Goal: Transaction & Acquisition: Book appointment/travel/reservation

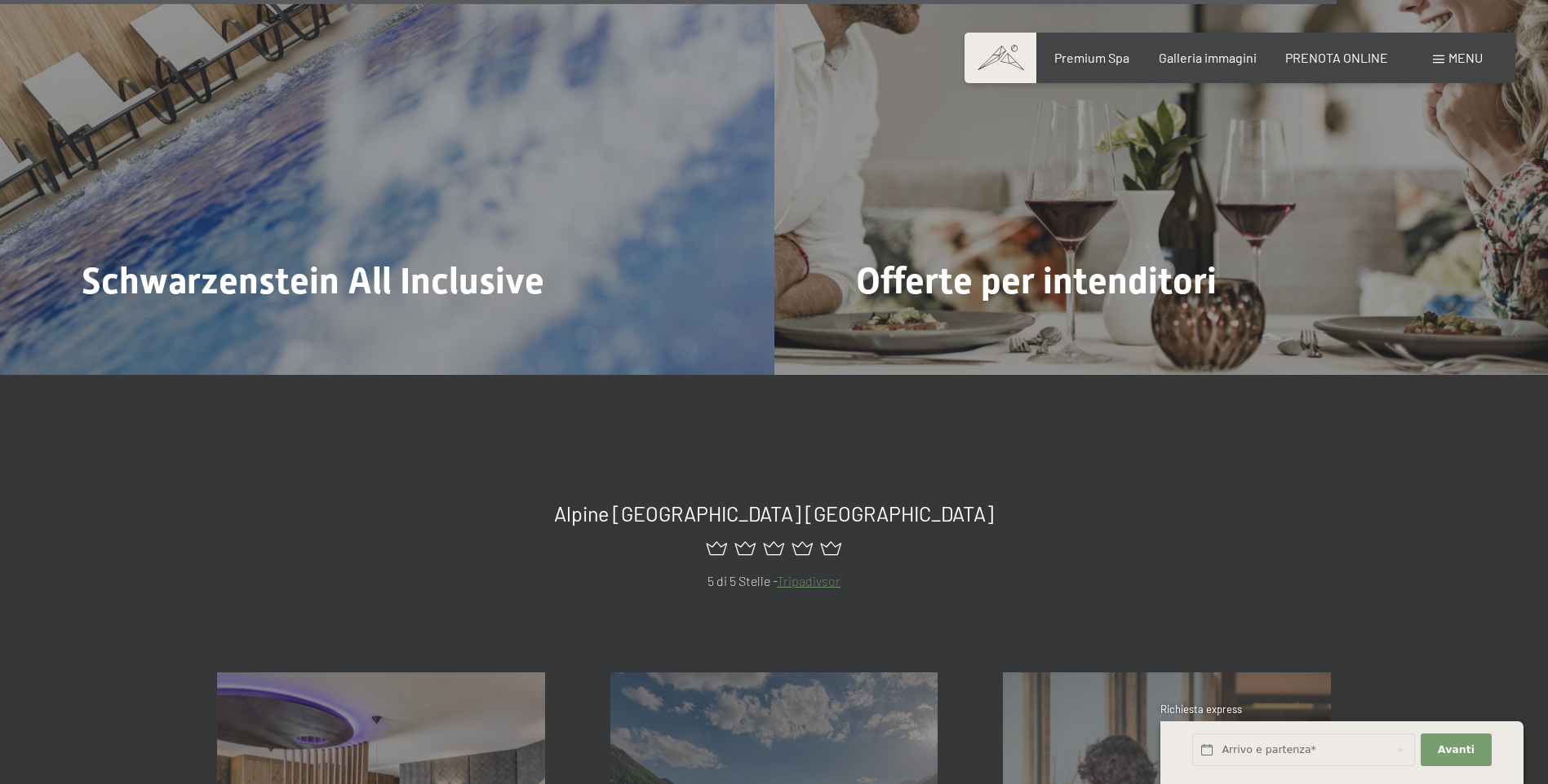
scroll to position [8154, 0]
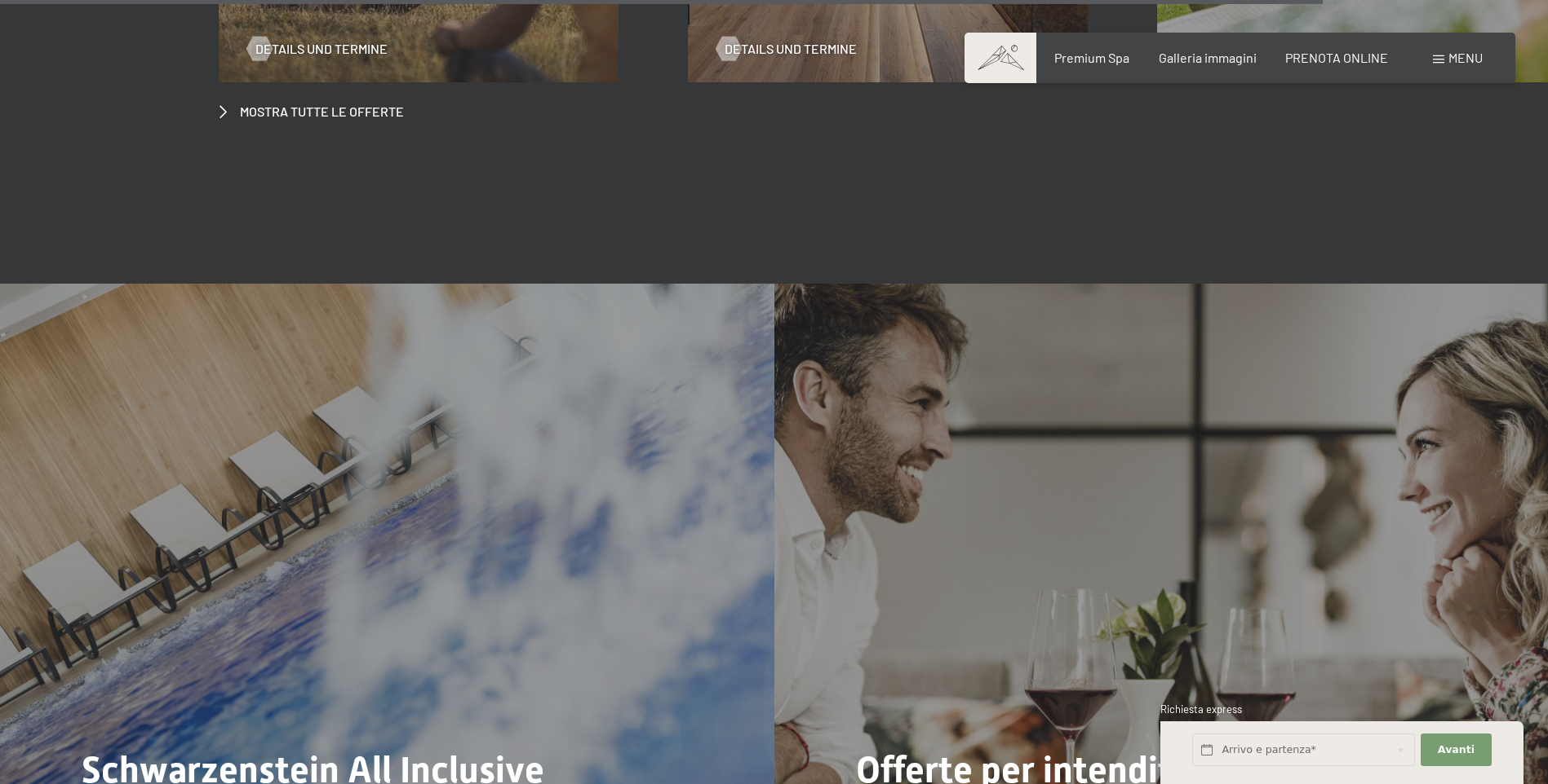
click at [1483, 57] on div "Prenotazione Richiesta Premium Spa Galleria immagini PRENOTA ONLINE Menu DE IT …" at bounding box center [1240, 58] width 485 height 18
click at [1454, 66] on div "Menu" at bounding box center [1457, 58] width 50 height 18
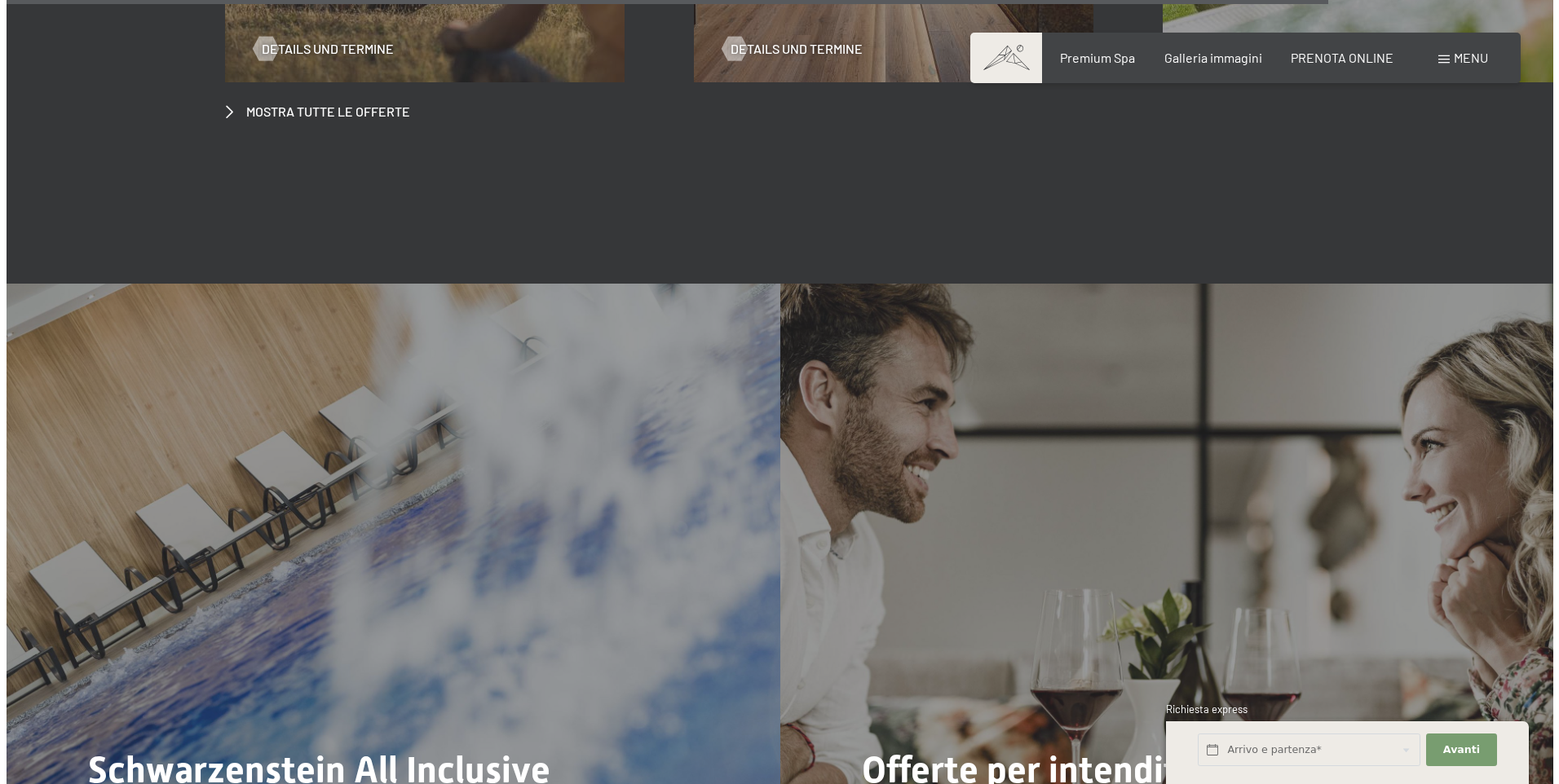
scroll to position [8186, 0]
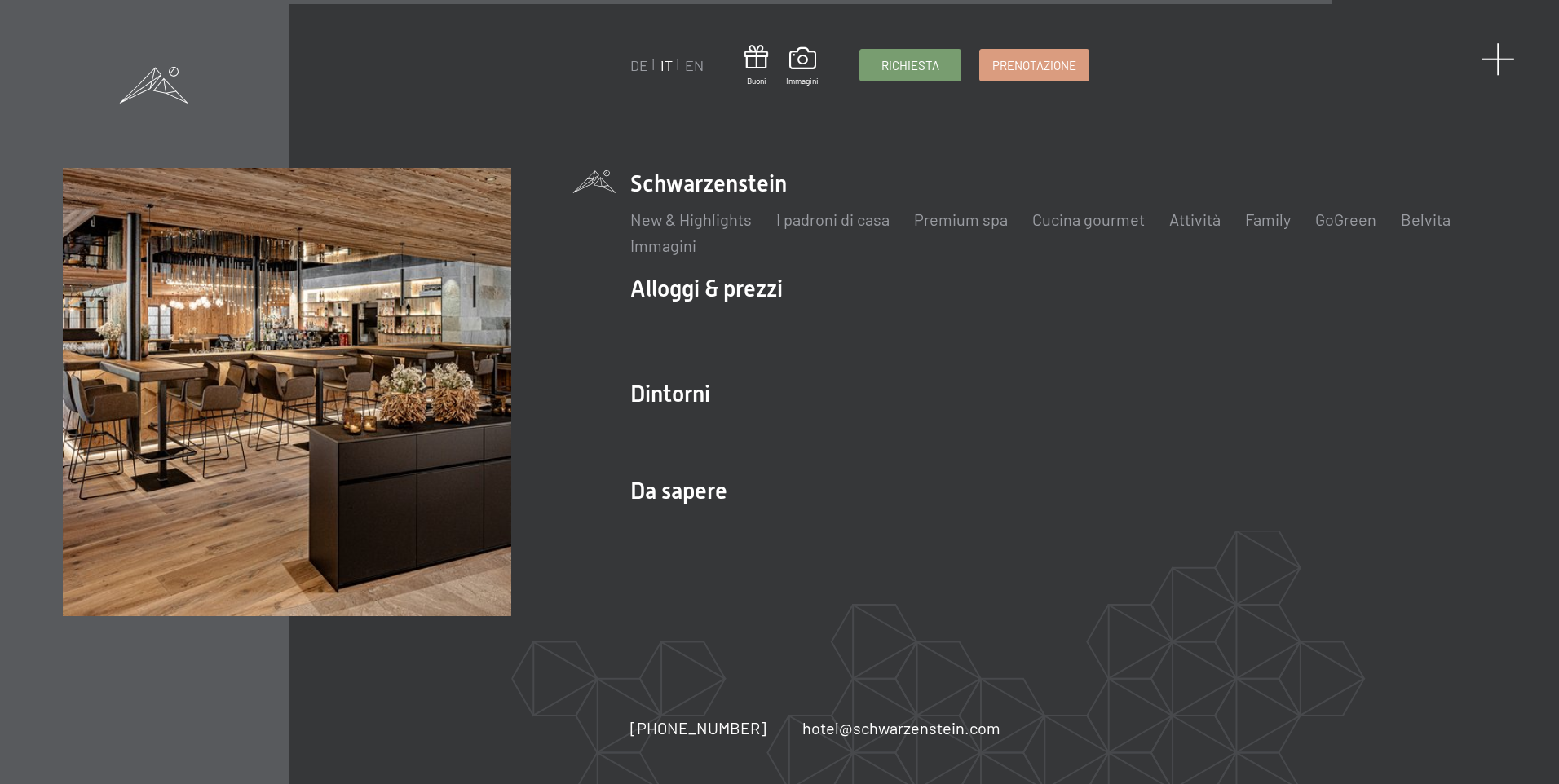
click at [1501, 60] on span at bounding box center [1498, 59] width 34 height 34
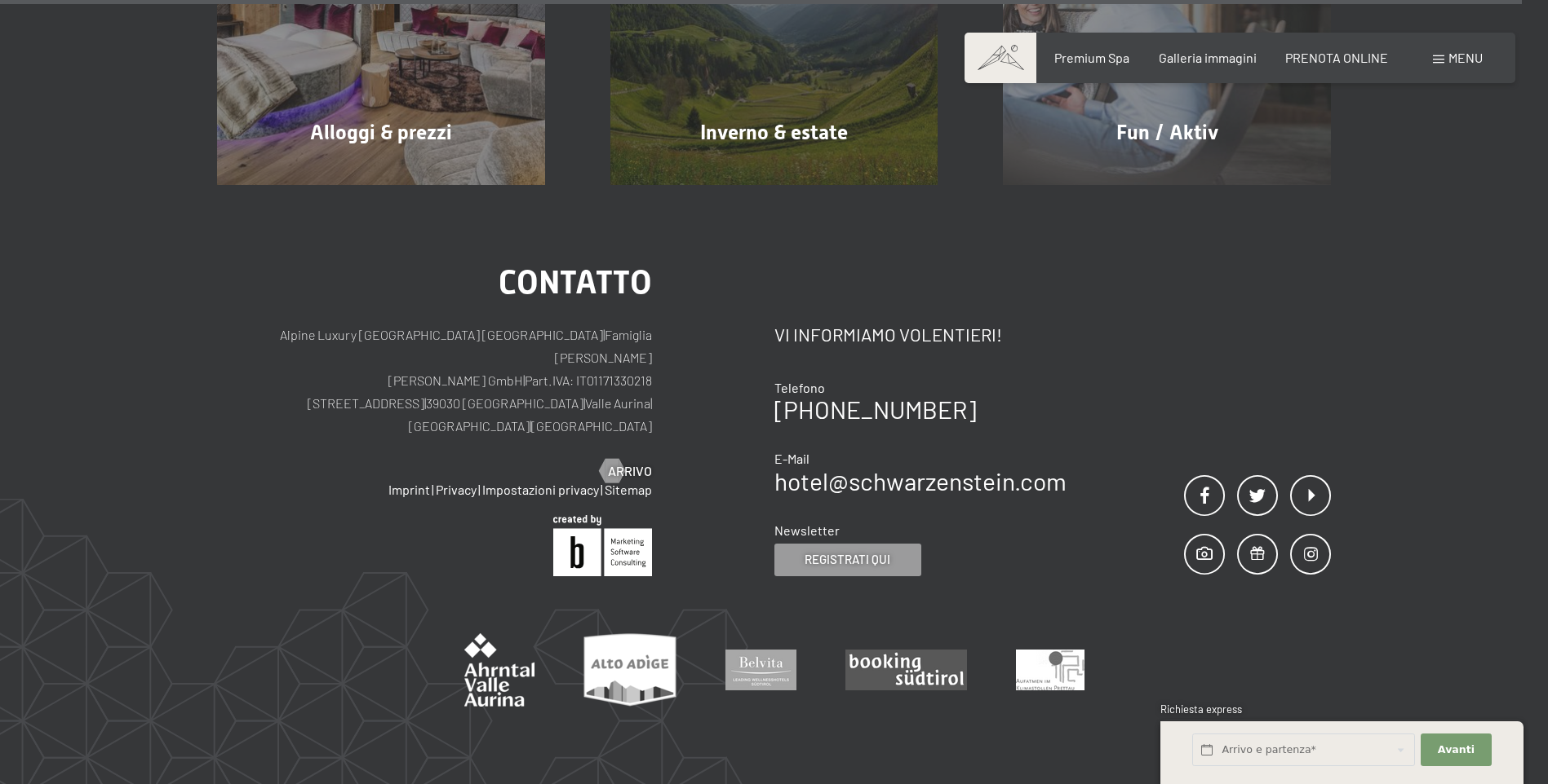
scroll to position [9541, 0]
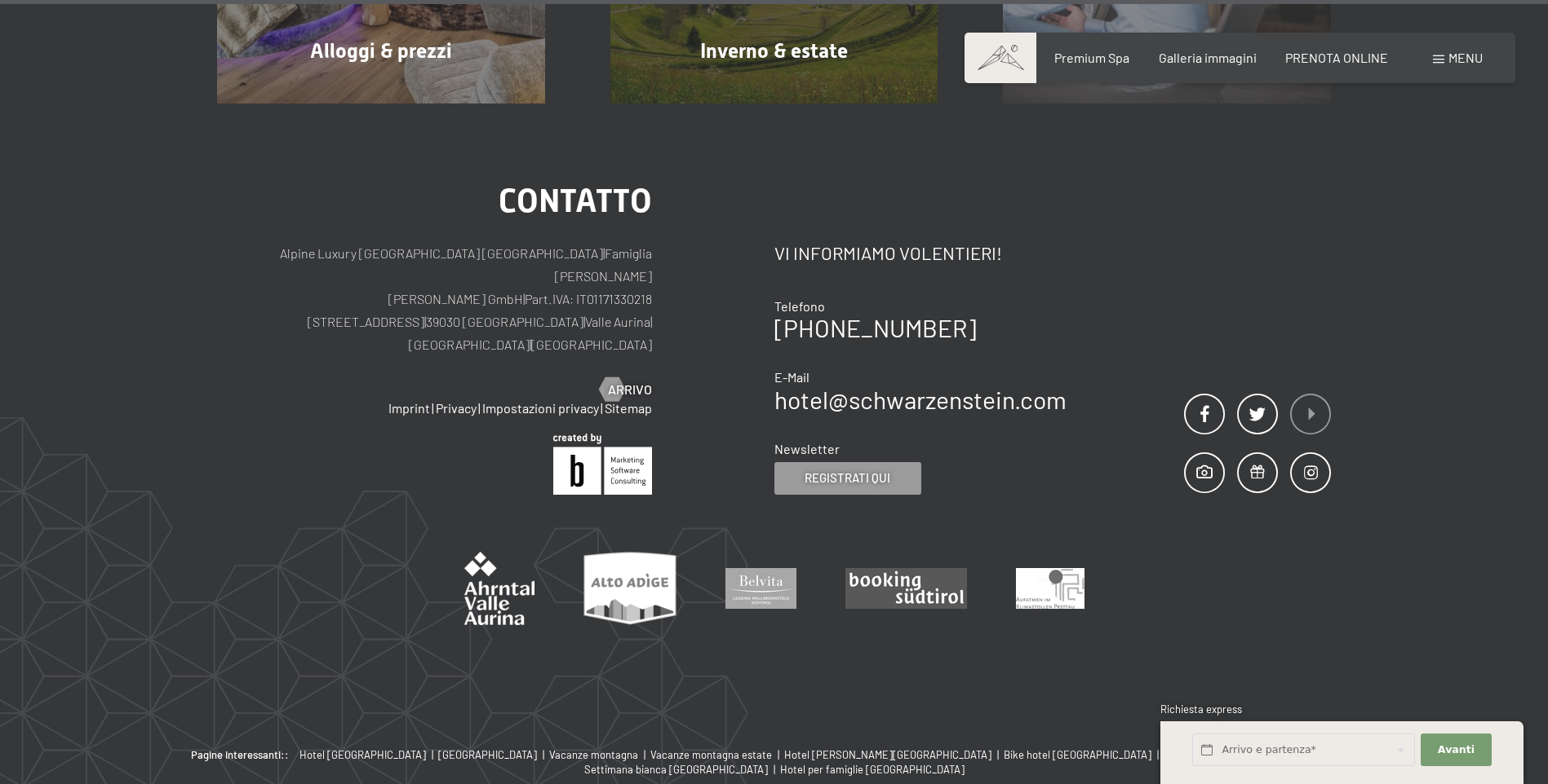
click at [1315, 394] on span at bounding box center [1310, 414] width 41 height 41
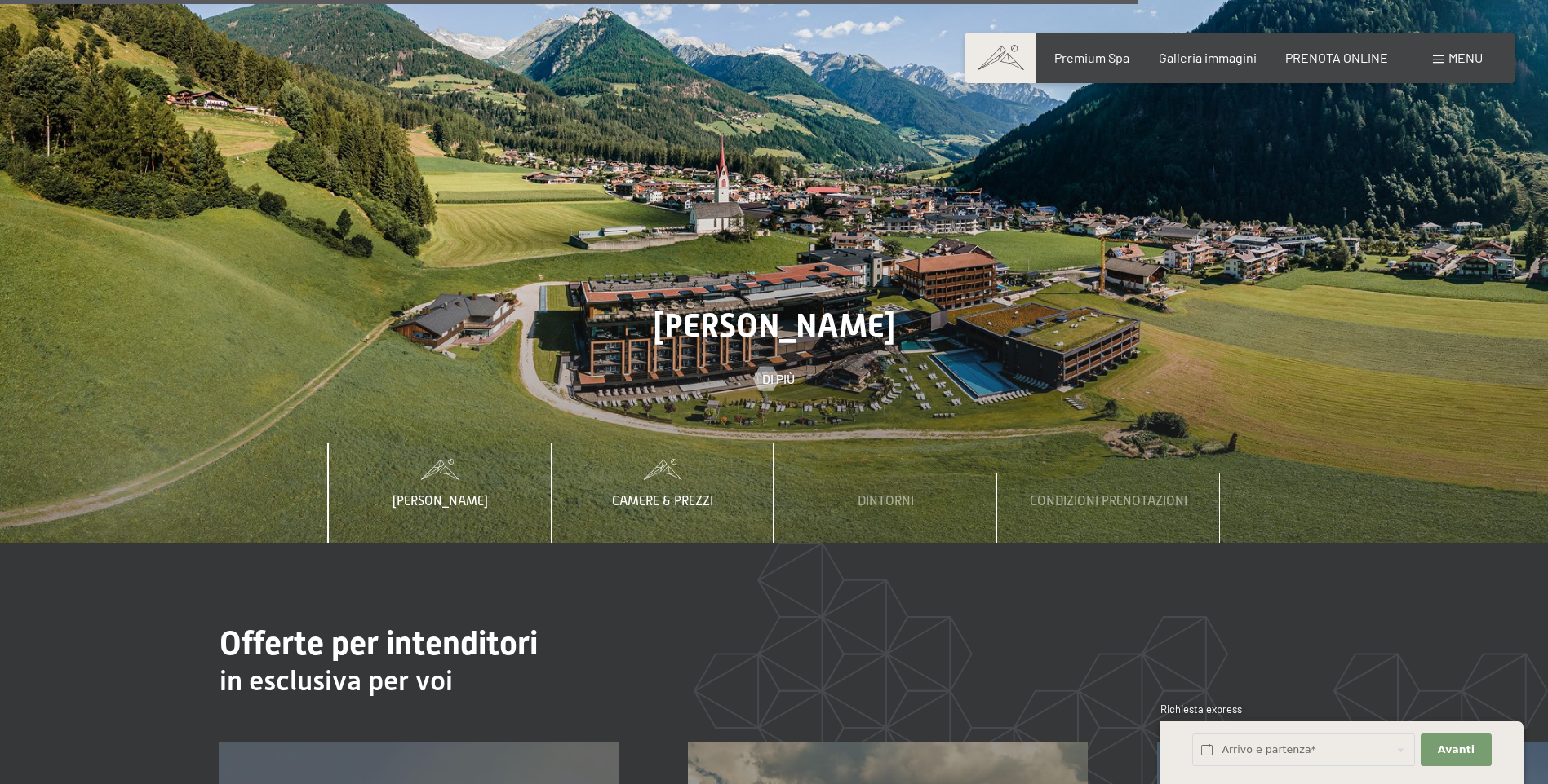
scroll to position [7013, 0]
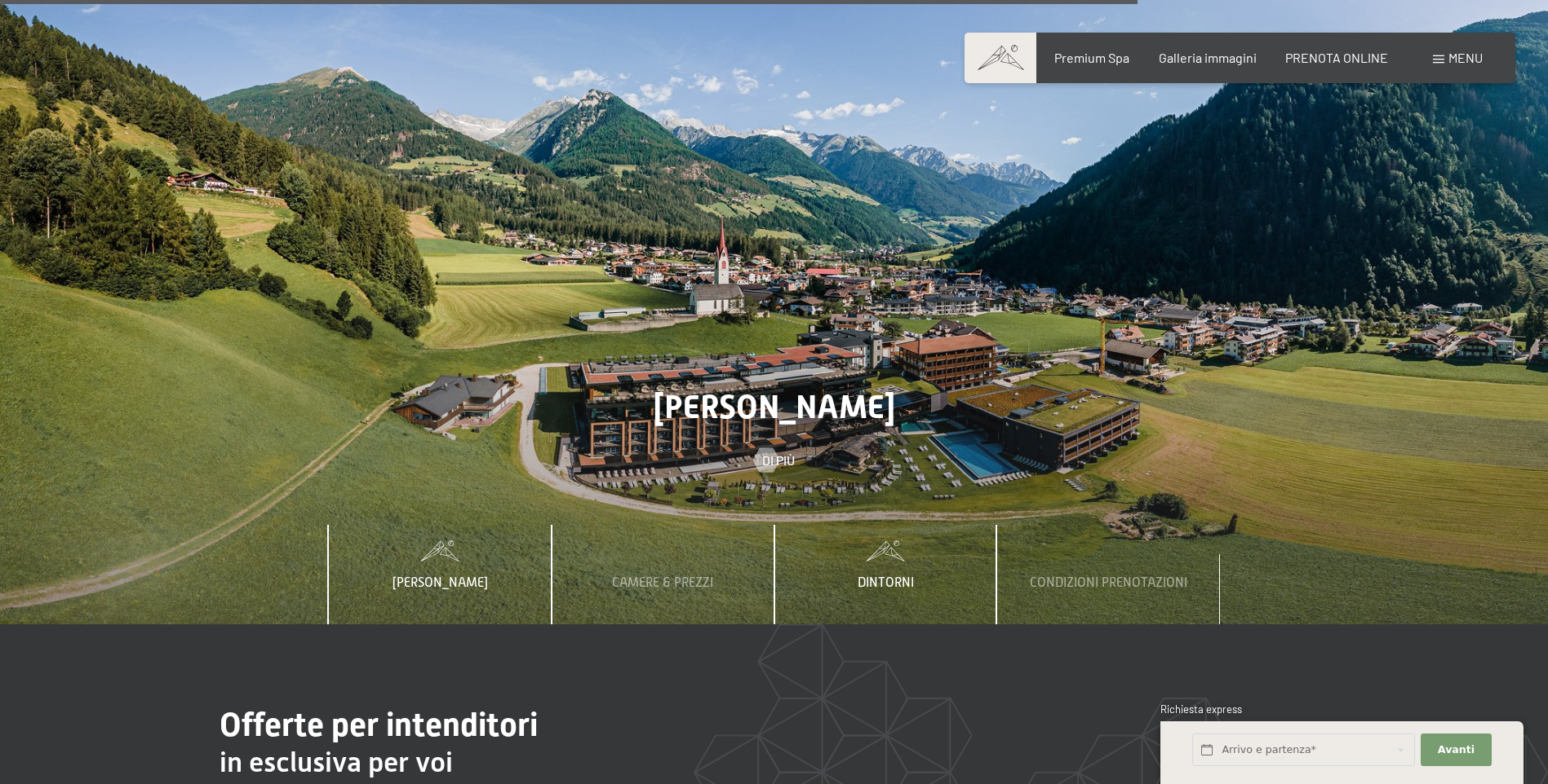
click at [894, 576] on span "Dintorni" at bounding box center [885, 583] width 56 height 15
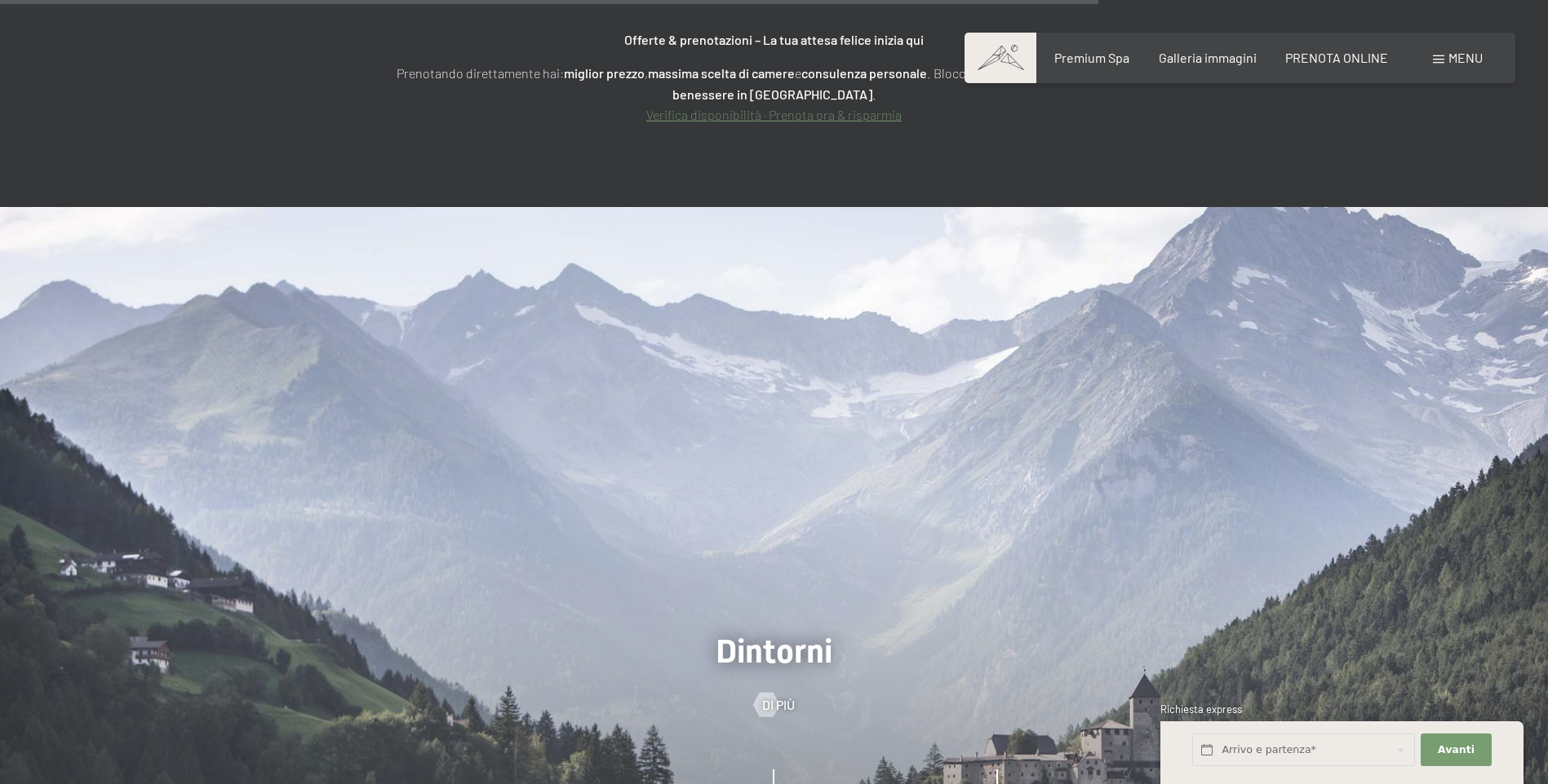
scroll to position [6932, 0]
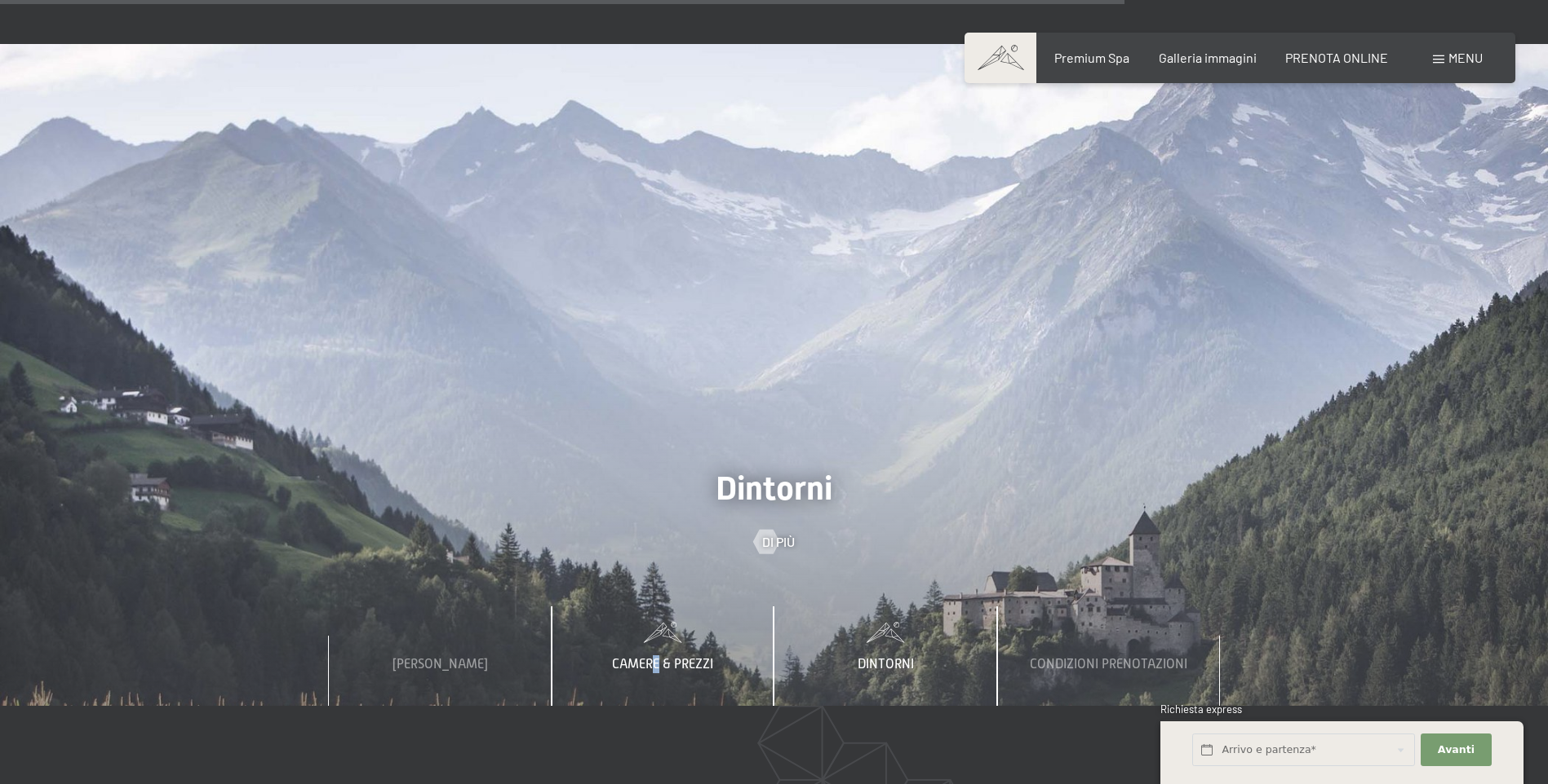
click at [657, 657] on span "Camere & Prezzi" at bounding box center [662, 664] width 101 height 15
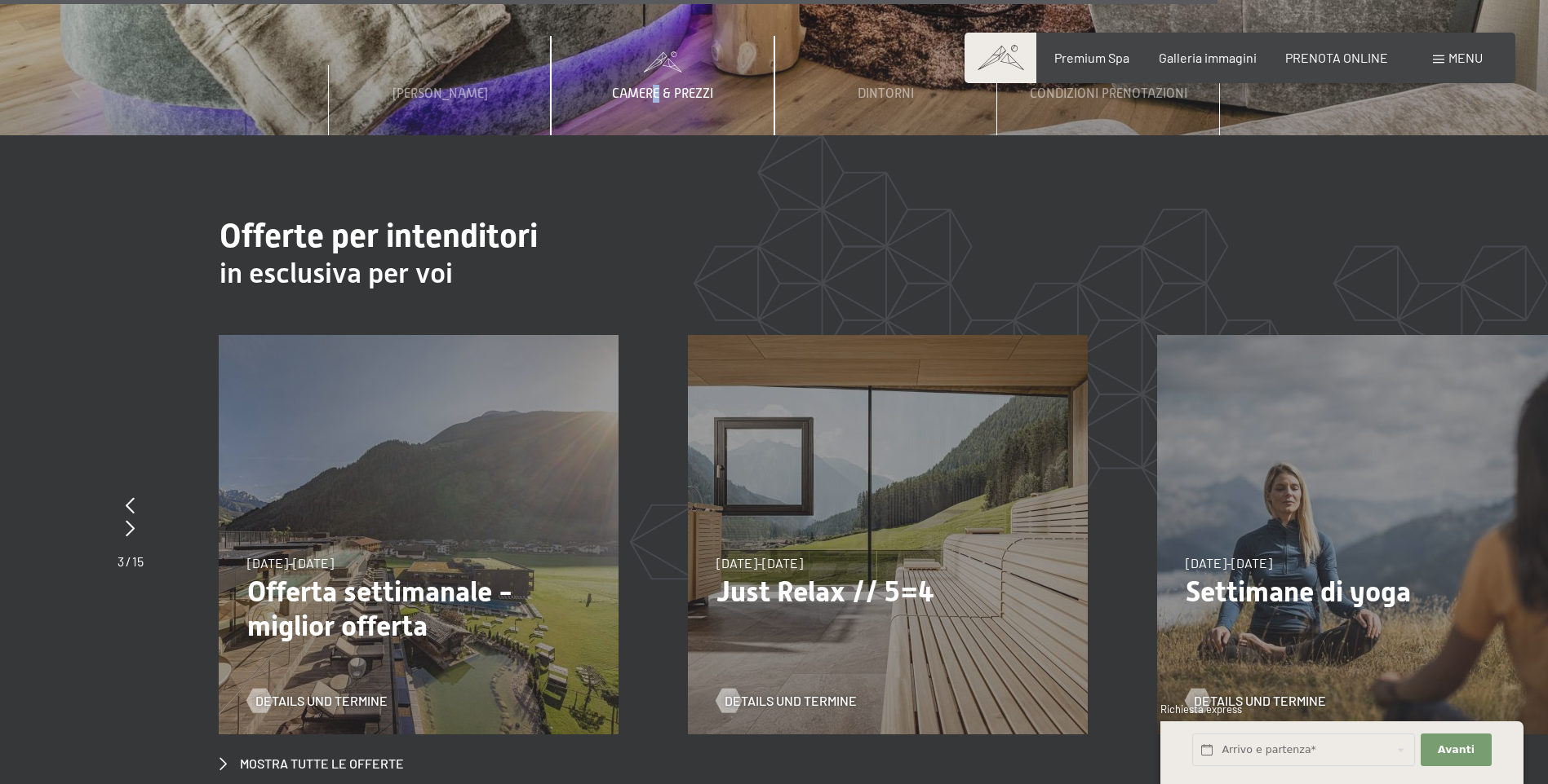
scroll to position [7666, 0]
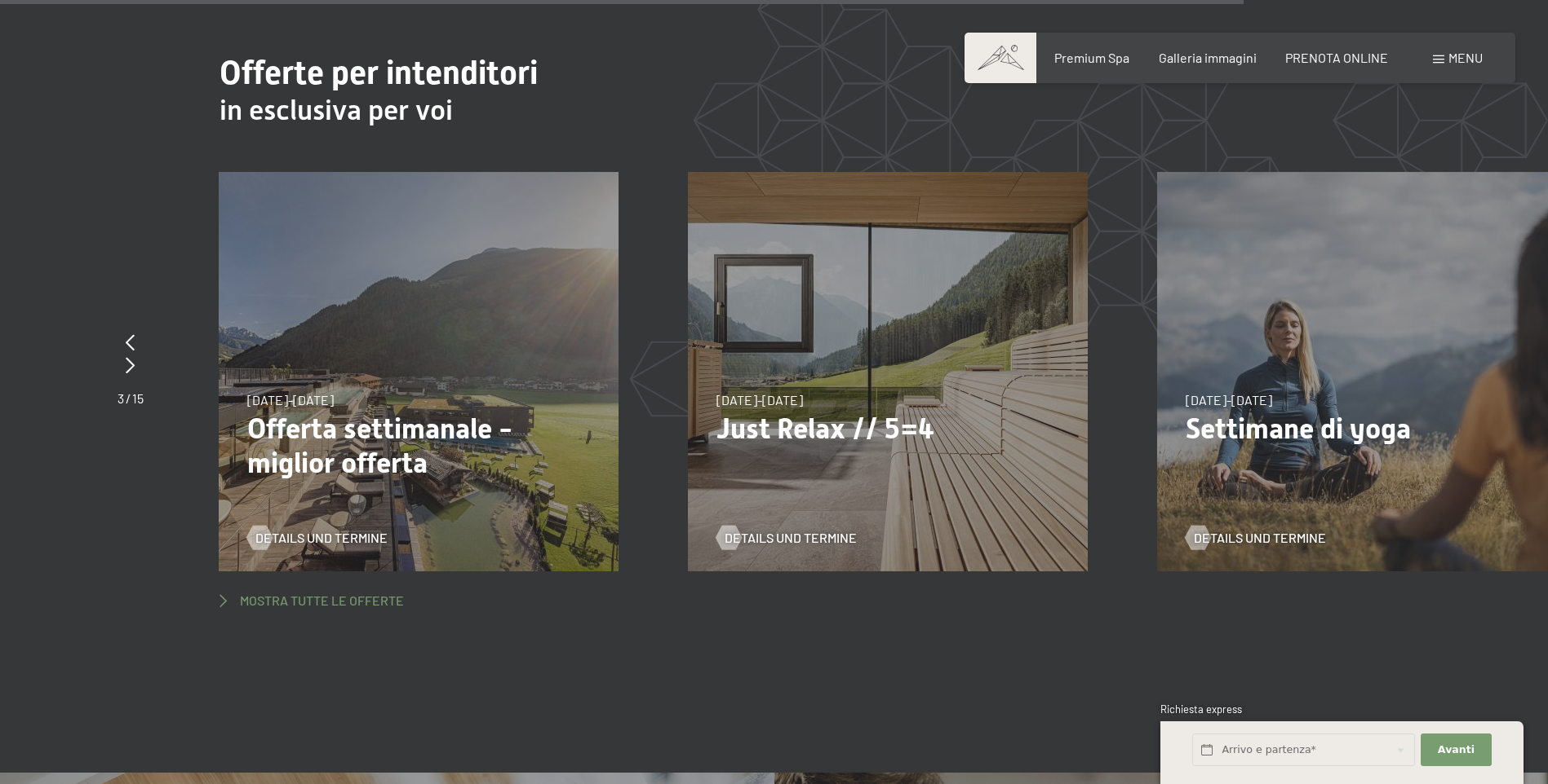
click at [310, 592] on span "Mostra tutte le offerte" at bounding box center [322, 601] width 164 height 18
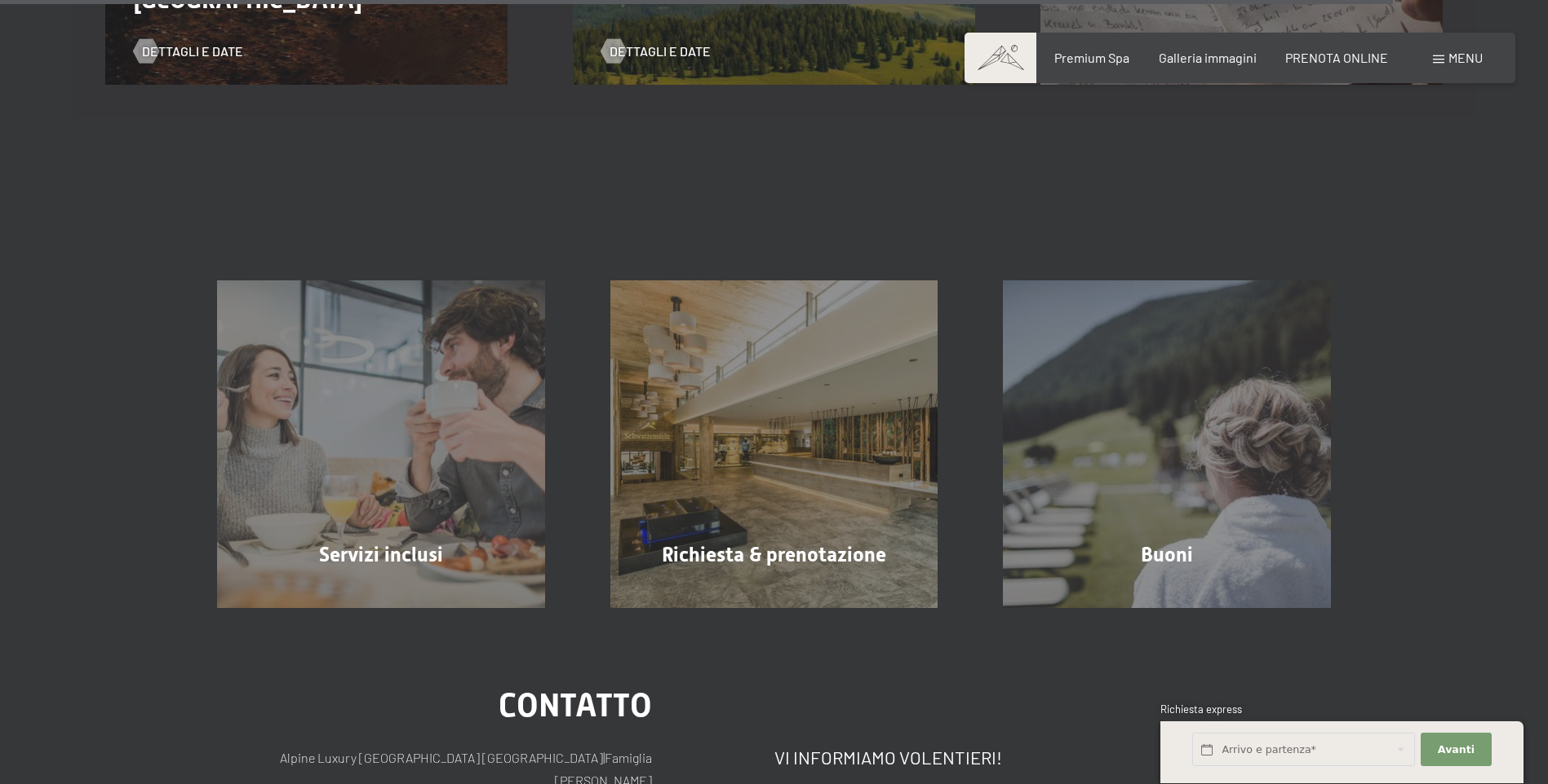
scroll to position [3017, 0]
